Goal: Communication & Community: Ask a question

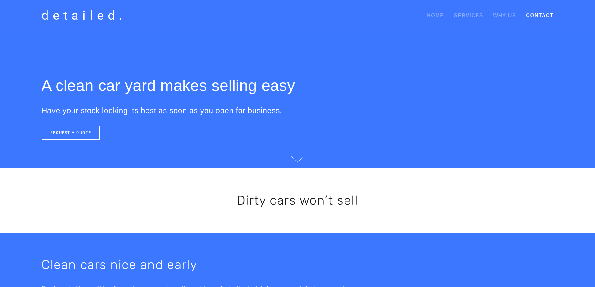
click at [530, 12] on link "Contact" at bounding box center [539, 15] width 27 height 11
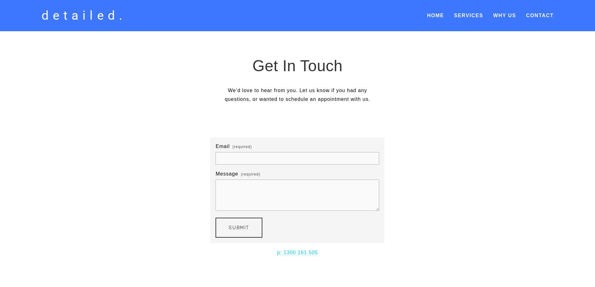
click at [330, 159] on input "Email (required)" at bounding box center [297, 158] width 164 height 12
type input "jaya@mmgauto.com.au"
click at [237, 186] on textarea "Hi there, we used to be a client of yoursplease give me a call" at bounding box center [297, 195] width 164 height 31
click at [239, 186] on textarea "Hi there, we used to be a client of yoursplease give me a call" at bounding box center [297, 195] width 164 height 31
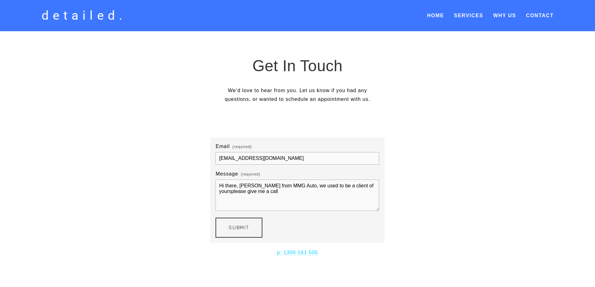
drag, startPoint x: 353, startPoint y: 185, endPoint x: 362, endPoint y: 184, distance: 9.1
click at [353, 185] on textarea "Hi there, Jay from MMG Auto, we used to be a client of yoursplease give me a ca…" at bounding box center [297, 195] width 164 height 31
type textarea "Hi there, Jay from MMG Auto, we used to be a client of yours. Please give me a …"
click at [226, 231] on button "Submit Submit" at bounding box center [238, 228] width 47 height 20
